Goal: Transaction & Acquisition: Book appointment/travel/reservation

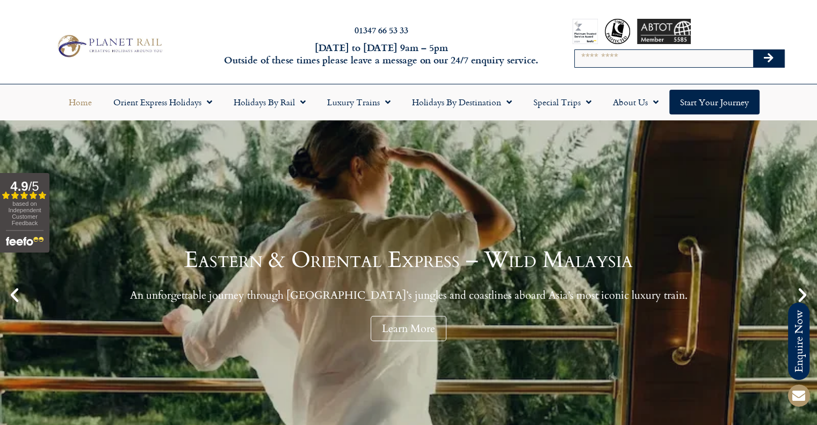
drag, startPoint x: 0, startPoint y: 0, endPoint x: 671, endPoint y: 57, distance: 673.5
click at [671, 57] on input "Search" at bounding box center [664, 58] width 178 height 17
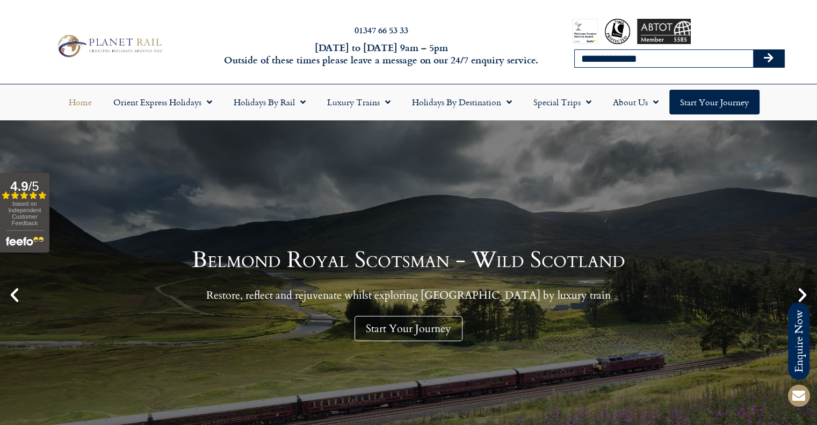
type input "**********"
click at [753, 50] on button "Search" at bounding box center [768, 58] width 31 height 17
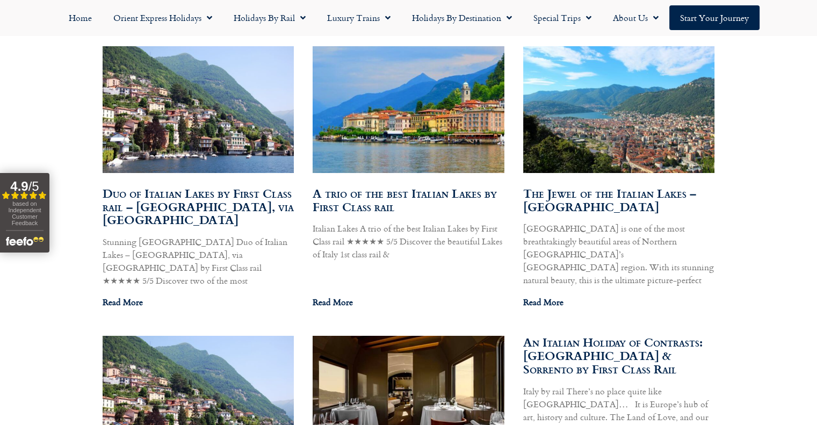
scroll to position [967, 0]
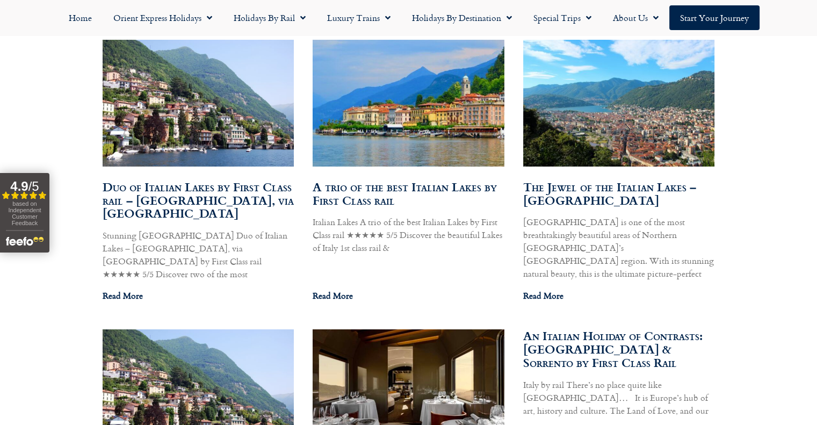
click at [355, 178] on link "A trio of the best Italian Lakes by First Class rail" at bounding box center [405, 193] width 184 height 31
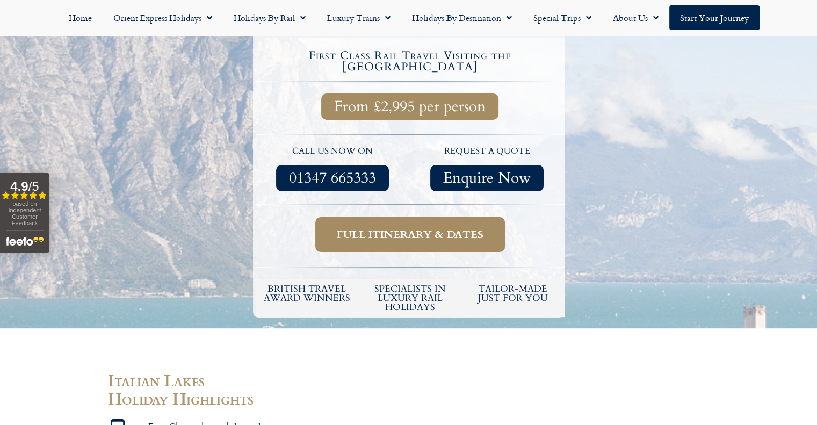
scroll to position [188, 0]
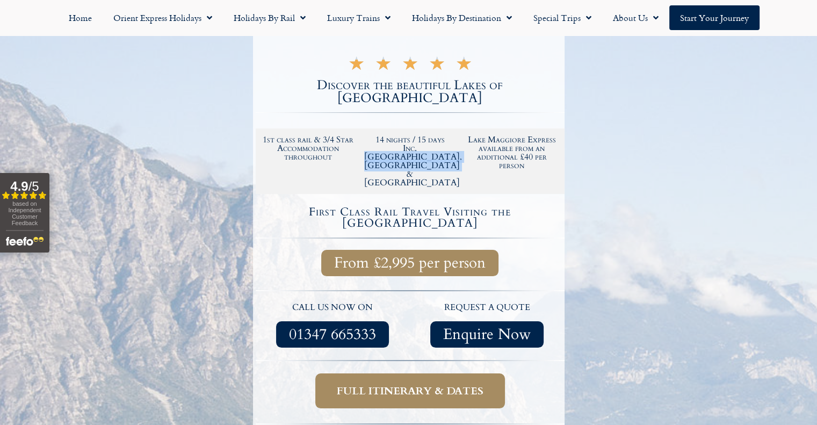
drag, startPoint x: 387, startPoint y: 137, endPoint x: 424, endPoint y: 151, distance: 39.6
click at [424, 151] on h2 "14 nights / 15 days Inc. Lake Como, Lake Maggiore & Lake Garda" at bounding box center [409, 161] width 91 height 52
copy h2 "Lake Como, Lake Maggiore & Lake Garda"
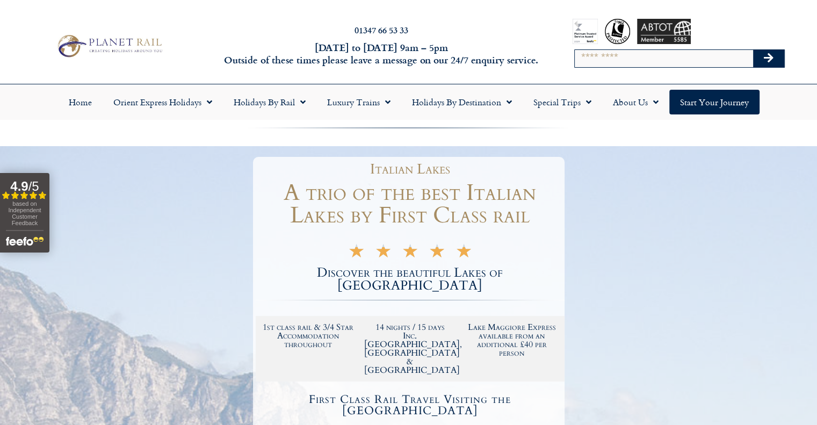
click at [501, 323] on h2 "Lake Maggiore Express available from an additional £40 per person" at bounding box center [511, 340] width 91 height 34
